Goal: Find specific page/section: Find specific page/section

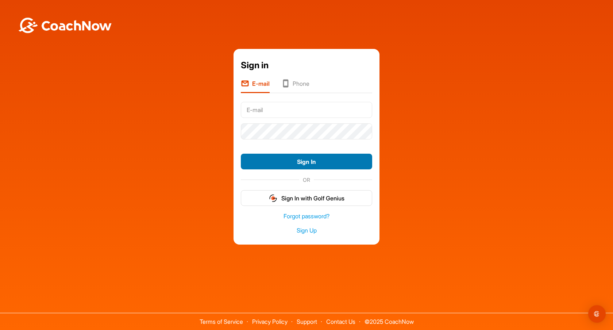
type input "[EMAIL_ADDRESS][DOMAIN_NAME]"
click at [305, 162] on button "Sign In" at bounding box center [306, 162] width 131 height 16
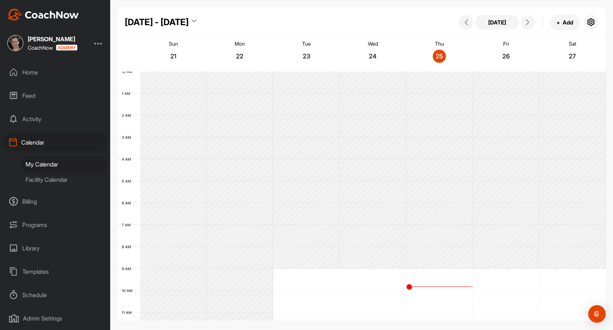
scroll to position [126, 0]
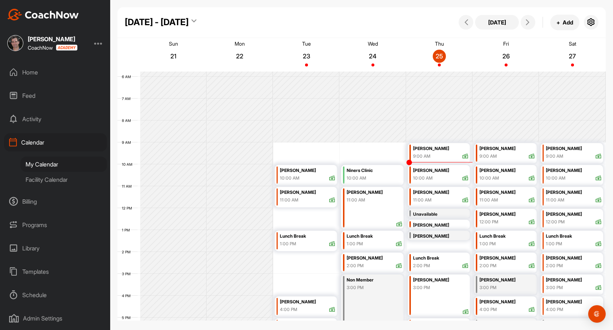
click at [193, 20] on icon at bounding box center [193, 22] width 5 height 7
click at [215, 21] on div "Sep - Oct 2025 Today + Add" at bounding box center [361, 22] width 488 height 31
click at [42, 179] on div "Facility Calendar" at bounding box center [63, 179] width 86 height 15
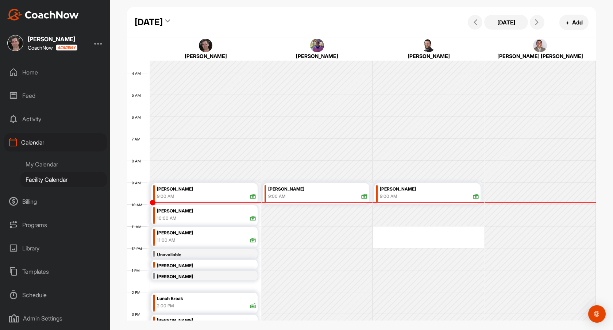
scroll to position [71, 0]
